Goal: Task Accomplishment & Management: Manage account settings

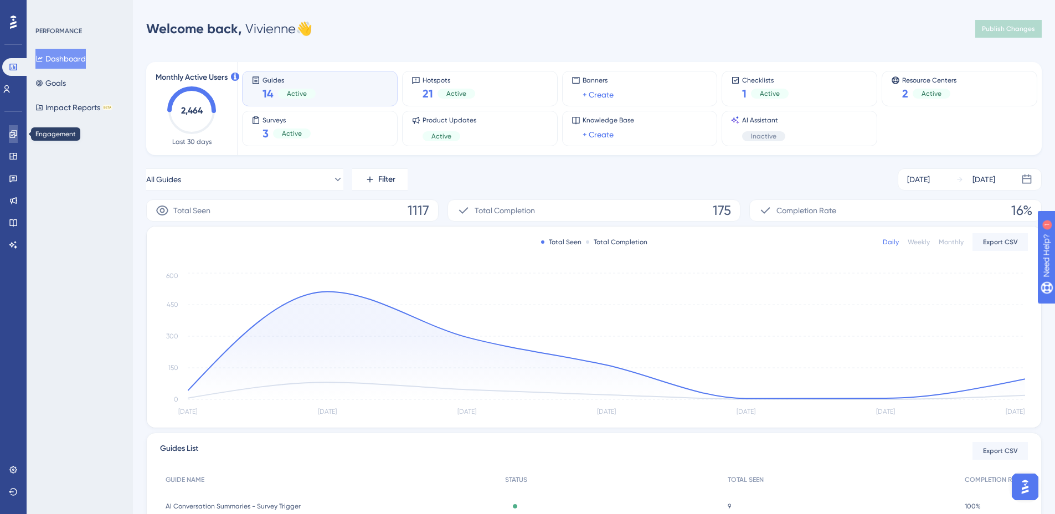
click at [14, 138] on link at bounding box center [13, 134] width 9 height 18
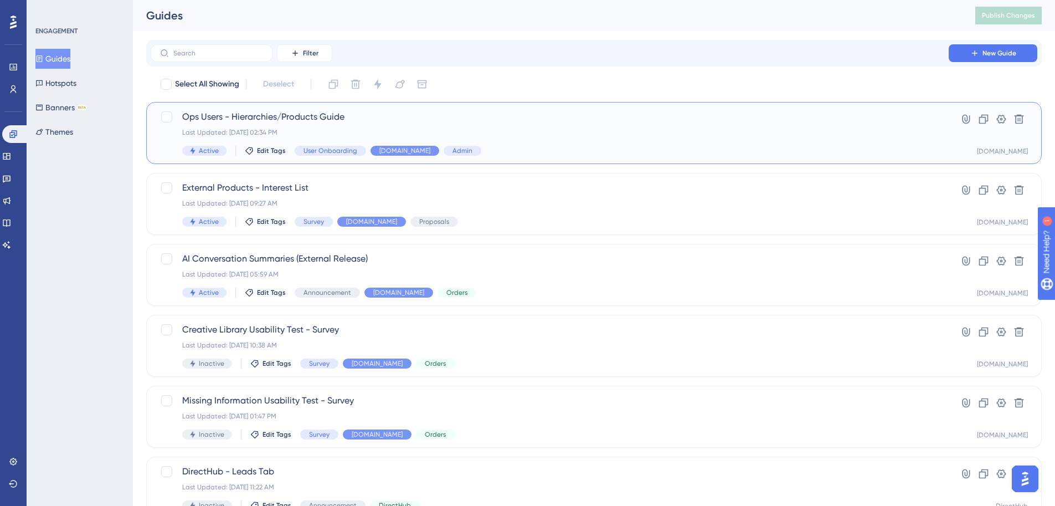
click at [303, 126] on div "Ops Users - Hierarchies/Products Guide Last Updated: [DATE] 02:34 PM Active Edi…" at bounding box center [549, 132] width 735 height 45
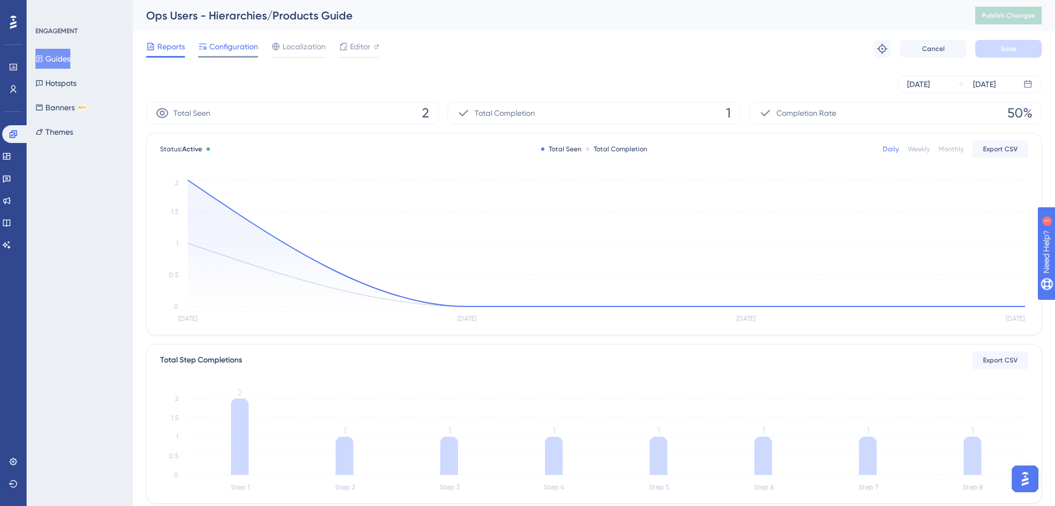
click at [226, 56] on div at bounding box center [228, 57] width 60 height 2
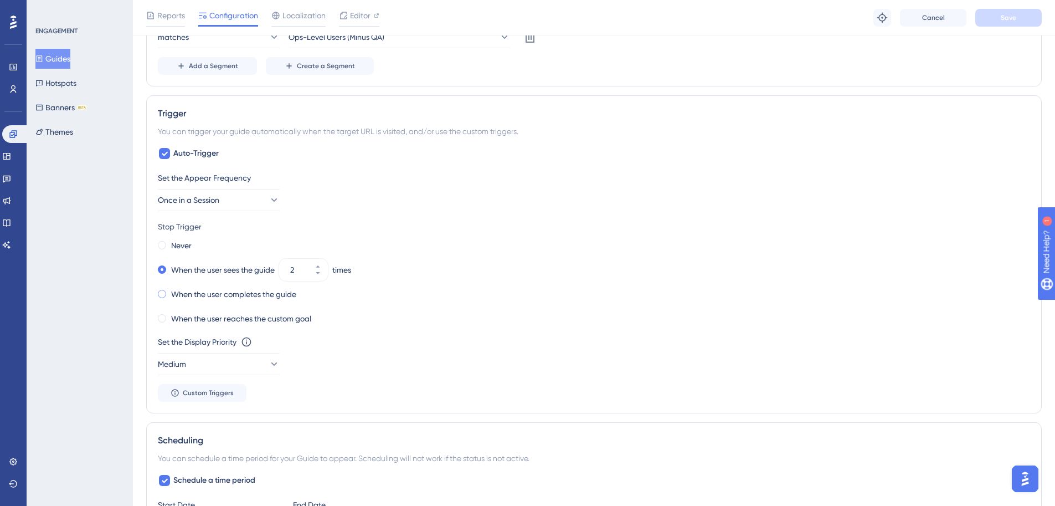
scroll to position [706, 0]
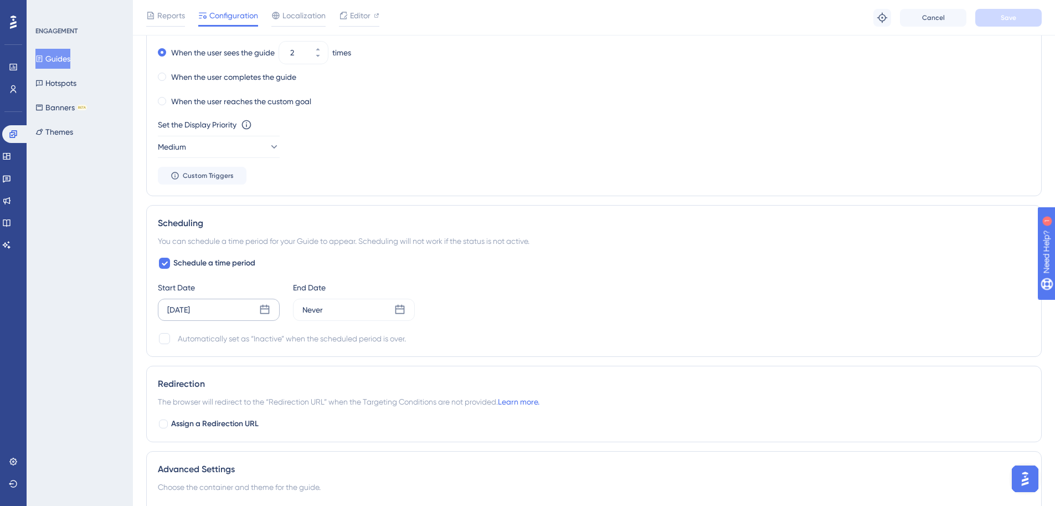
click at [220, 309] on div "[DATE]" at bounding box center [219, 310] width 122 height 22
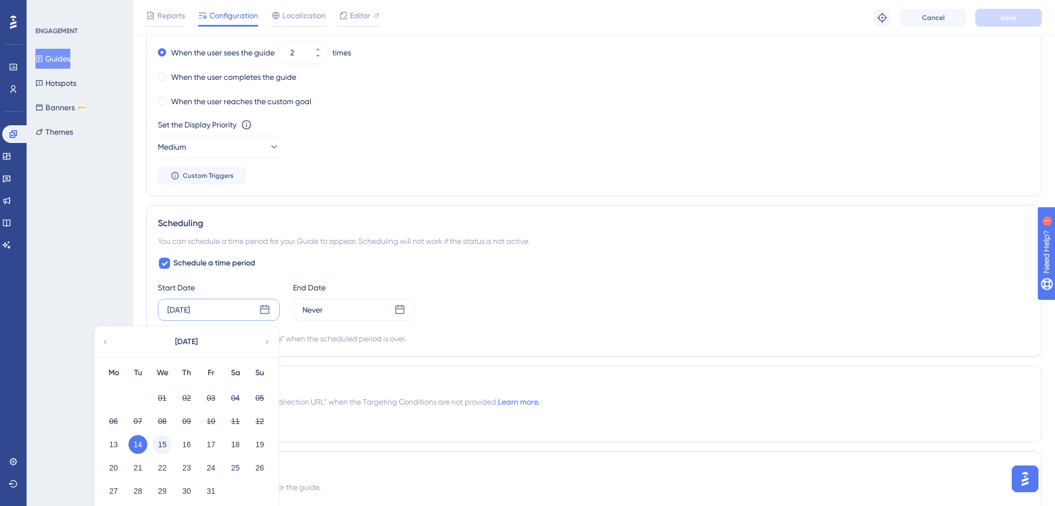
click at [166, 443] on button "15" at bounding box center [162, 444] width 19 height 19
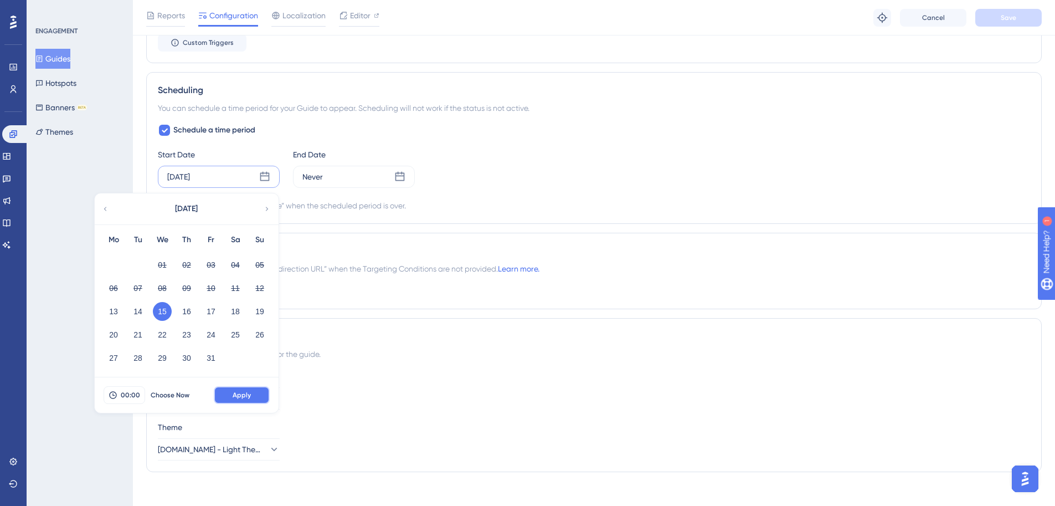
click at [249, 395] on span "Apply" at bounding box center [242, 394] width 18 height 9
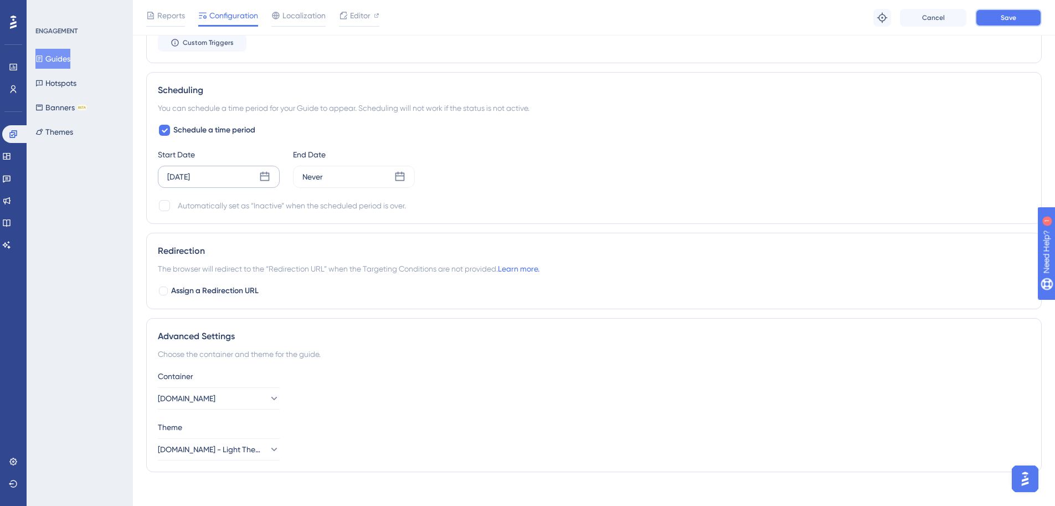
click at [999, 22] on button "Save" at bounding box center [1008, 18] width 66 height 18
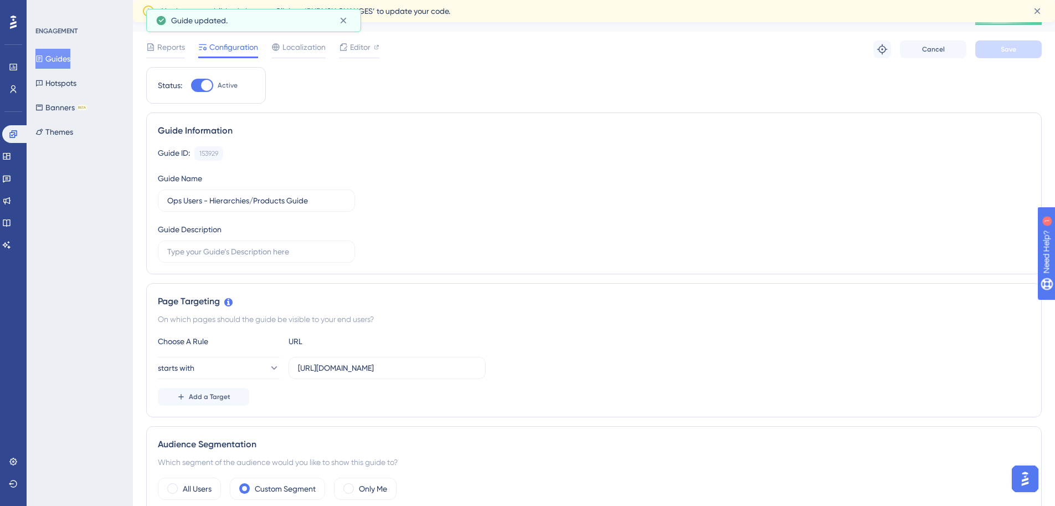
scroll to position [0, 0]
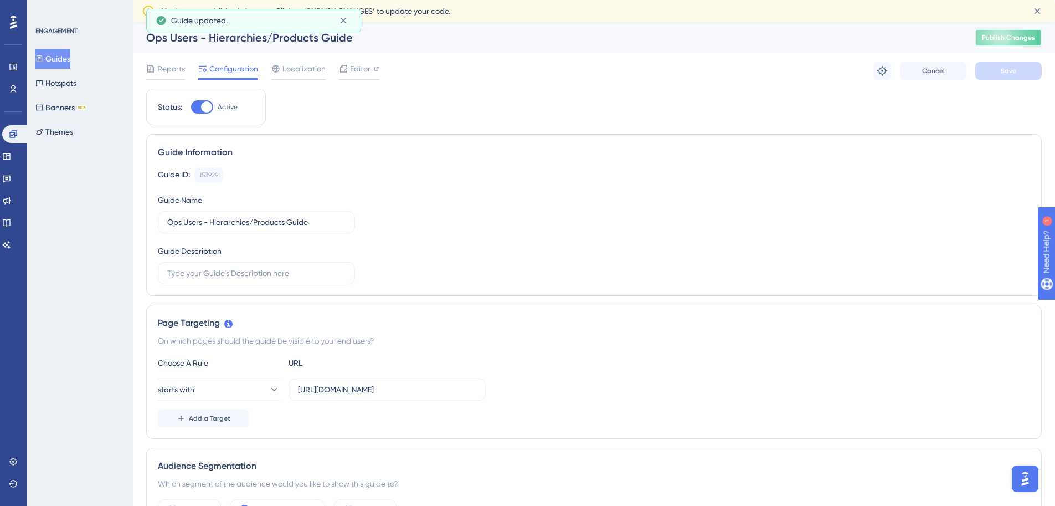
click at [1009, 35] on span "Publish Changes" at bounding box center [1008, 37] width 53 height 9
